Goal: Information Seeking & Learning: Find specific fact

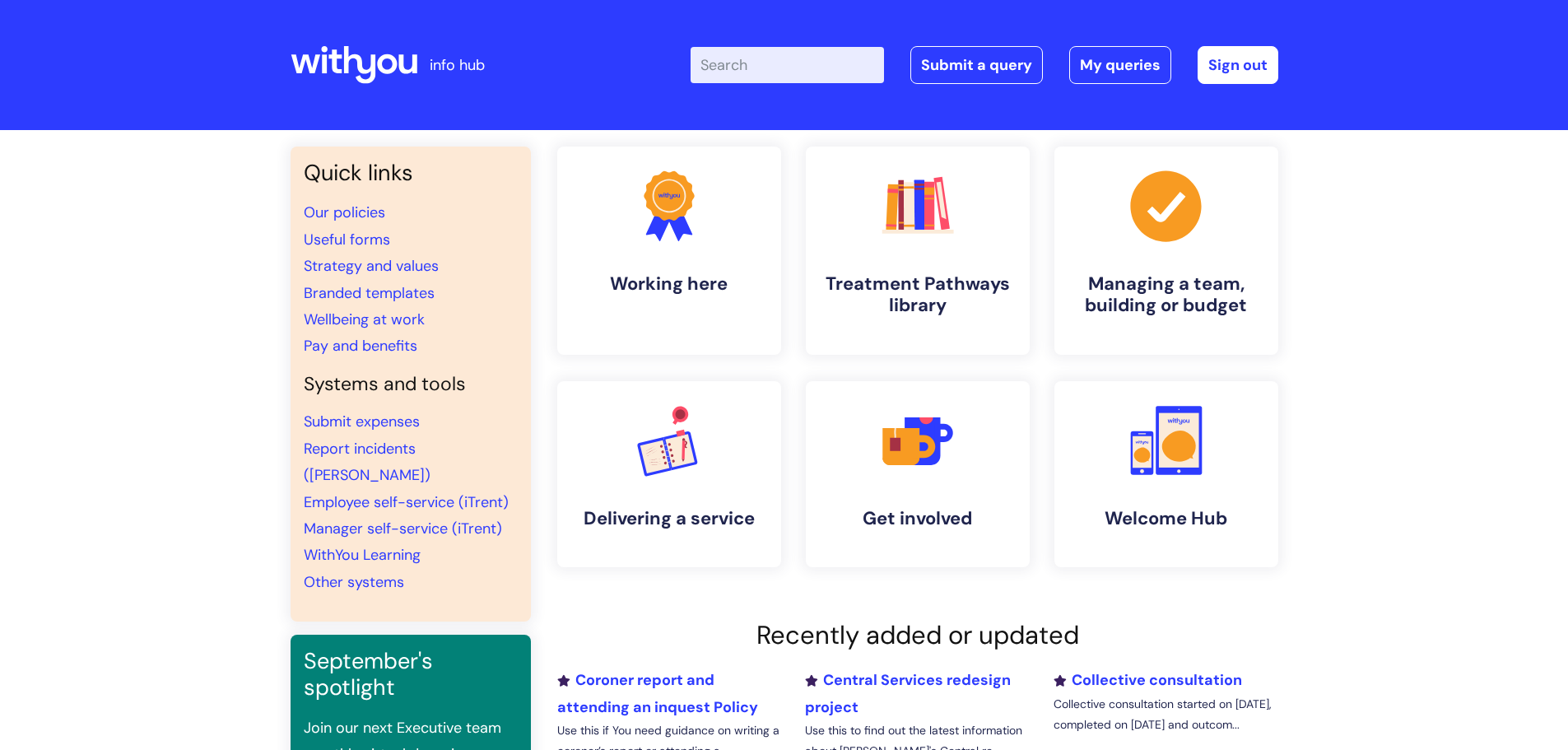
drag, startPoint x: 756, startPoint y: 46, endPoint x: 751, endPoint y: 63, distance: 17.7
click at [756, 47] on input "Enter your search term here..." at bounding box center [787, 65] width 193 height 36
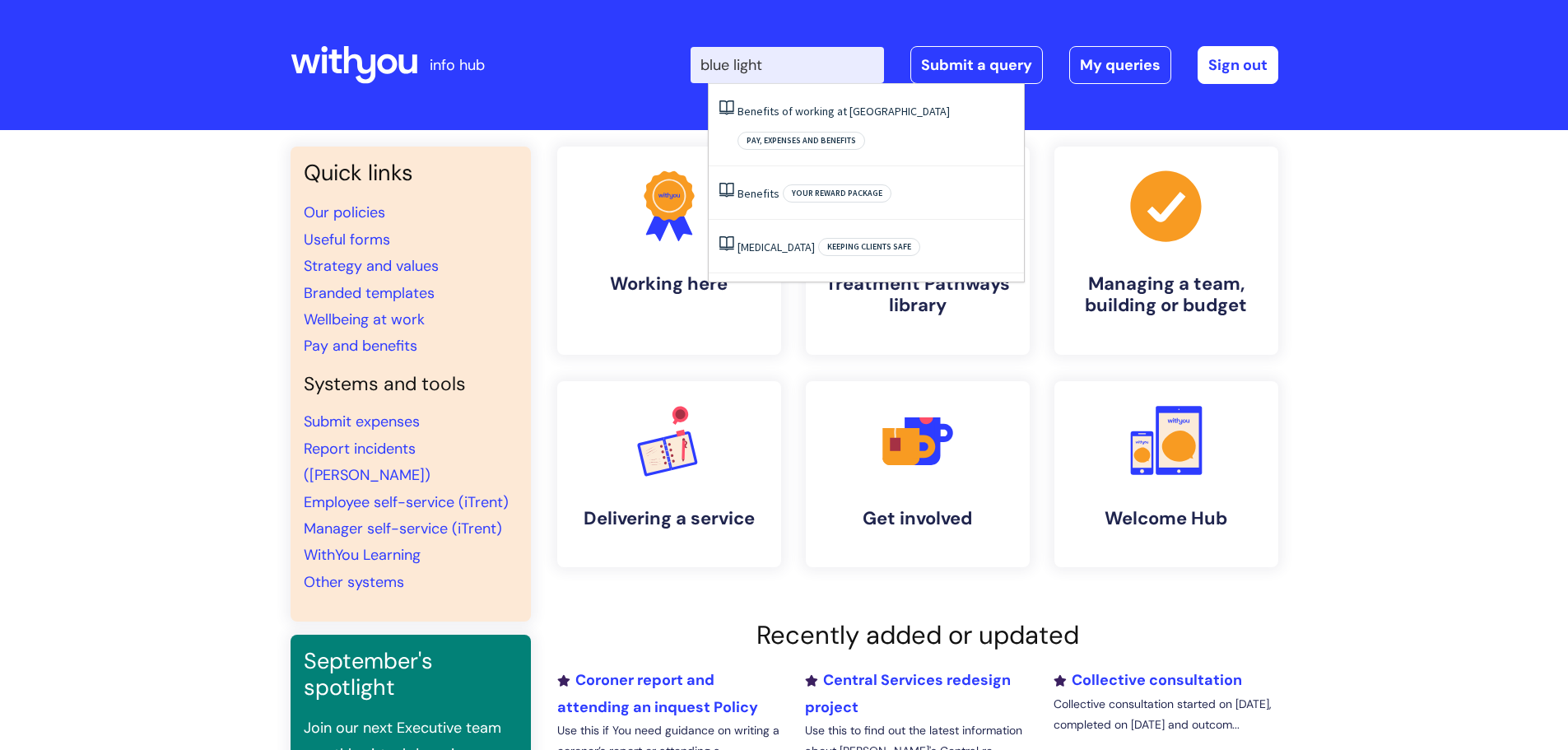
type input "blue light"
click button "Search" at bounding box center [0, 0] width 0 height 0
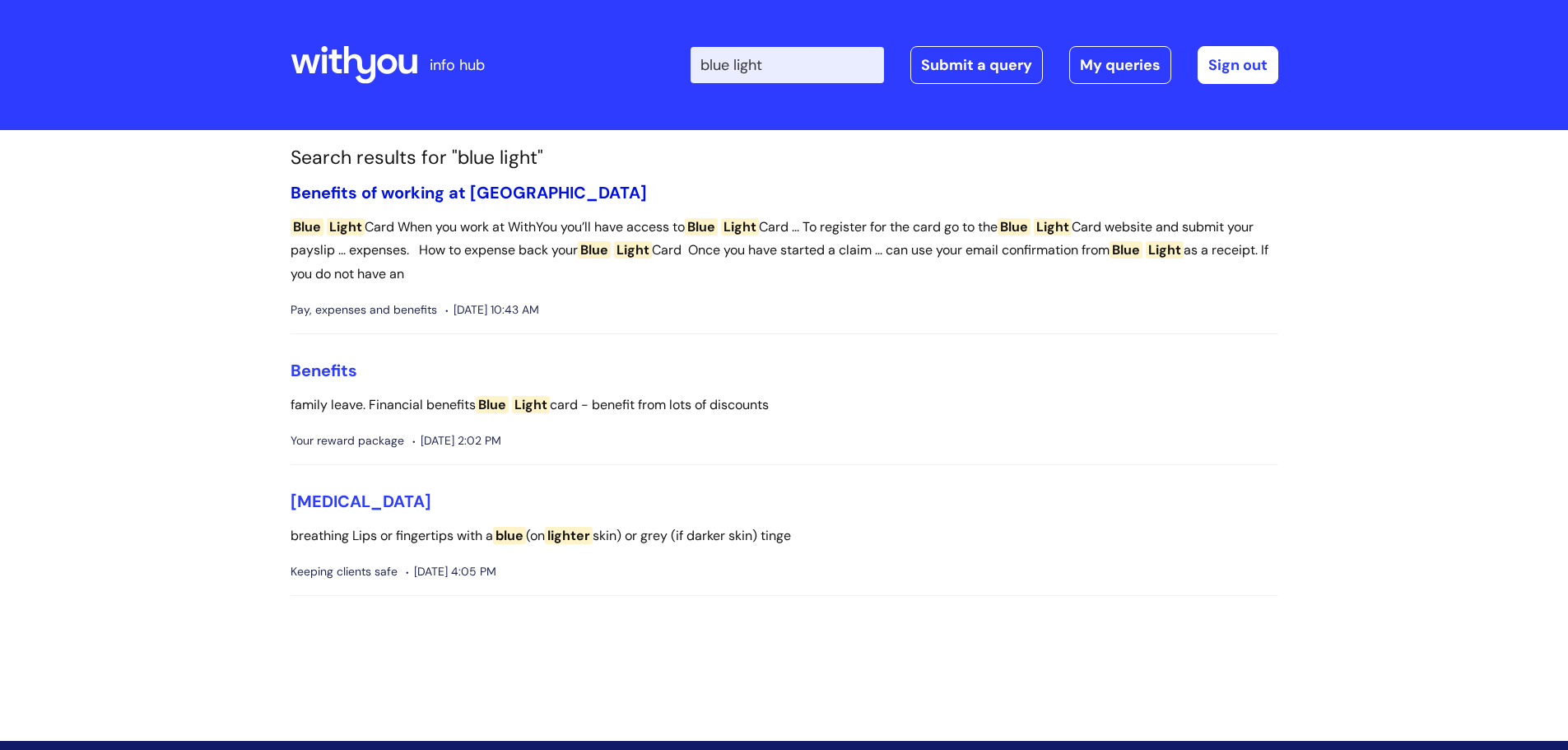
click at [519, 197] on link "Benefits of working at [GEOGRAPHIC_DATA]" at bounding box center [469, 193] width 357 height 22
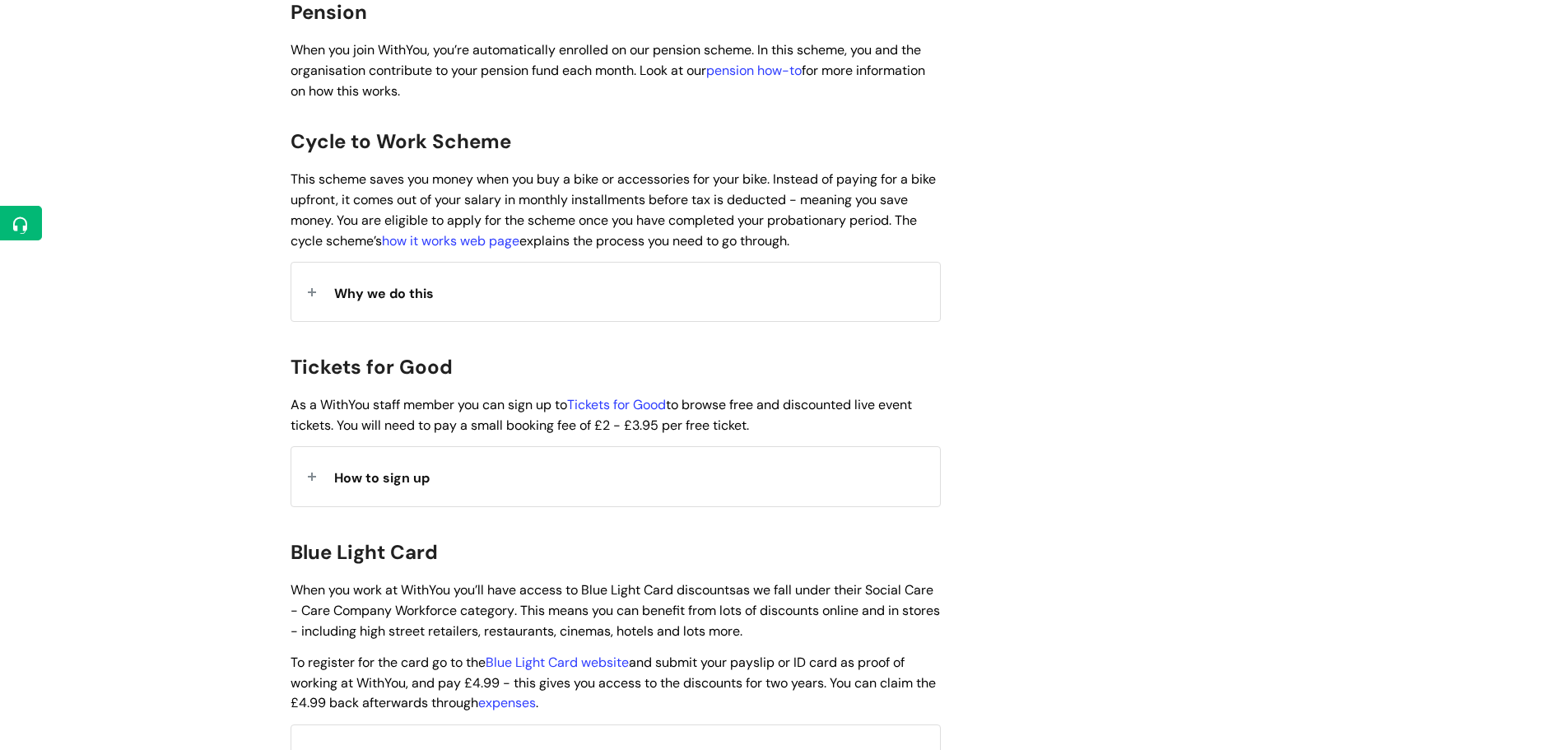
scroll to position [1400, 0]
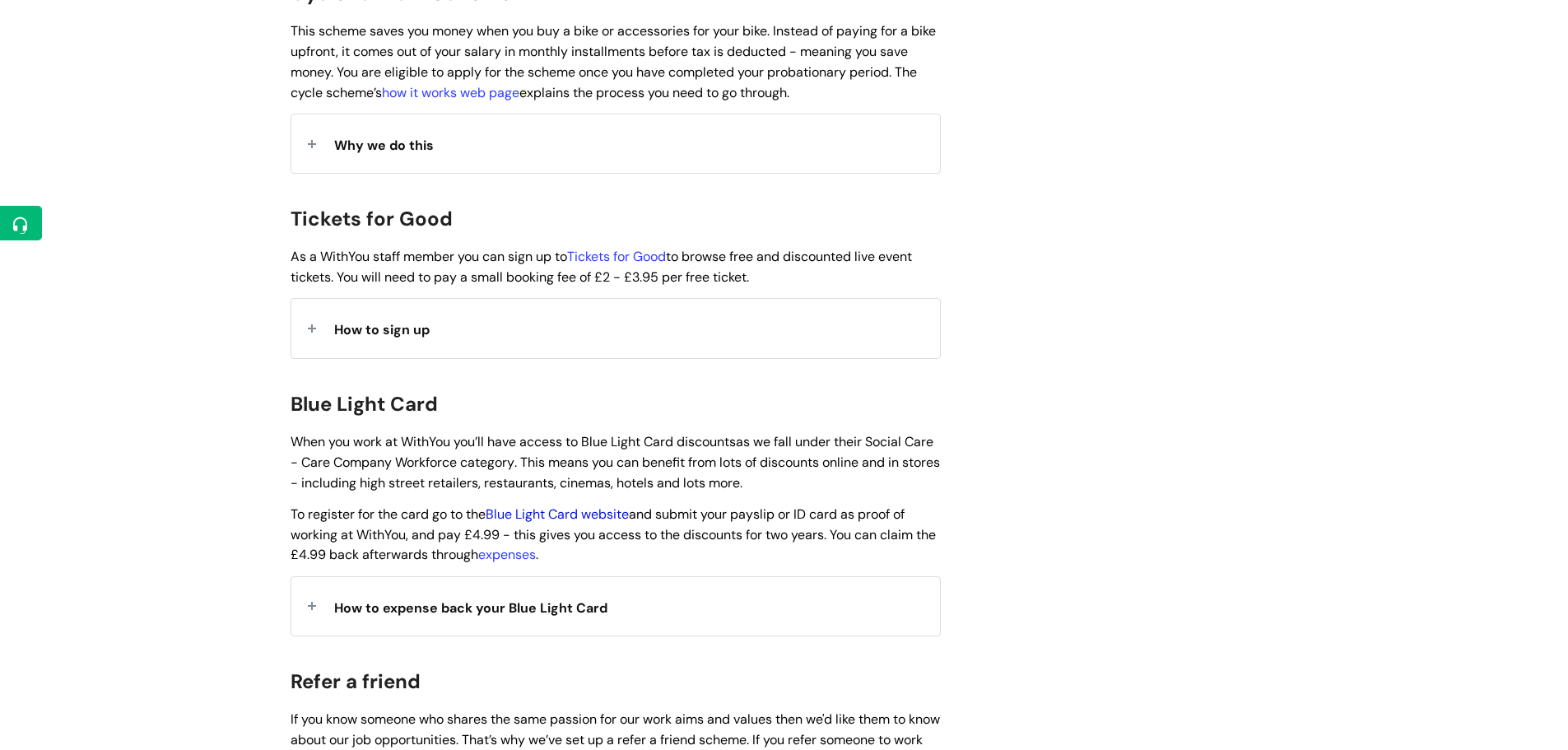
click at [595, 506] on link "Blue Light Card website" at bounding box center [558, 515] width 143 height 18
